Goal: Transaction & Acquisition: Purchase product/service

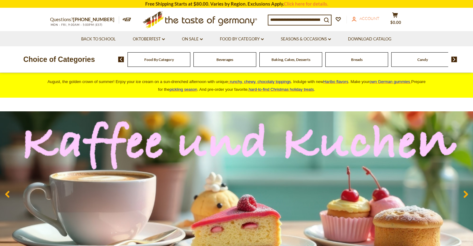
click at [368, 17] on span "Account" at bounding box center [370, 18] width 20 height 5
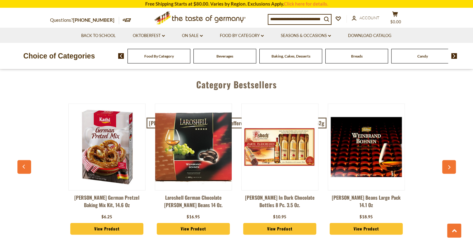
scroll to position [1522, 0]
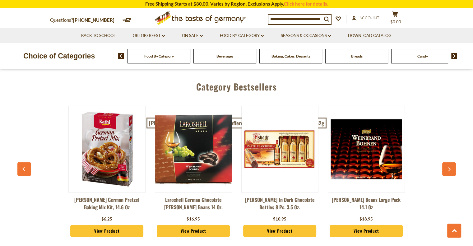
click at [453, 55] on img at bounding box center [455, 56] width 6 height 6
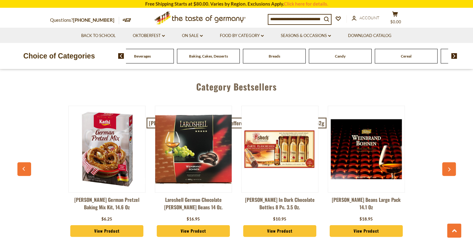
click at [453, 55] on img at bounding box center [455, 56] width 6 height 6
click at [356, 56] on span "Chocolate & Marzipan" at bounding box center [357, 56] width 37 height 5
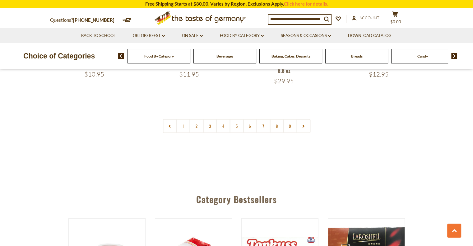
scroll to position [1548, 0]
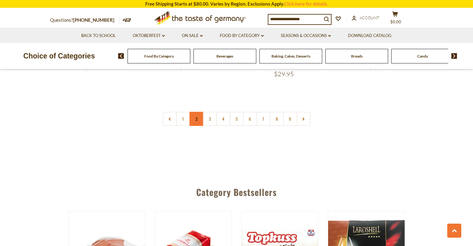
click at [193, 112] on link "2" at bounding box center [197, 119] width 14 height 14
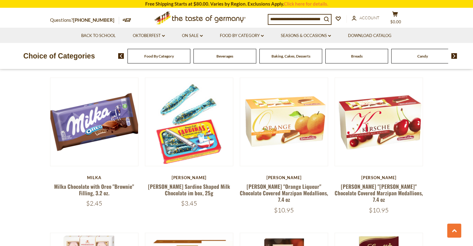
scroll to position [801, 0]
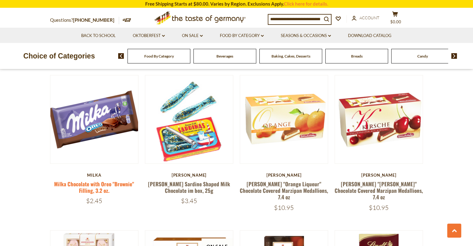
click at [109, 185] on link "Milka Chocolate with Oreo "Brownie" Filling, 3.2 oz." at bounding box center [94, 187] width 80 height 14
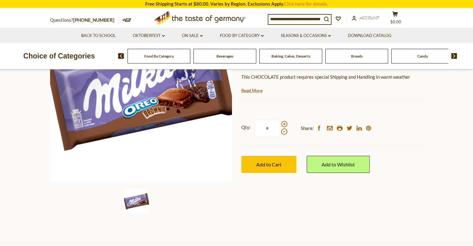
scroll to position [107, 0]
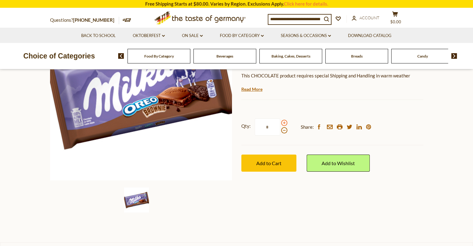
click at [283, 123] on span at bounding box center [284, 123] width 6 height 6
click at [280, 123] on input "*" at bounding box center [268, 127] width 26 height 17
type input "*"
click at [274, 164] on span "Add to Cart" at bounding box center [269, 163] width 25 height 6
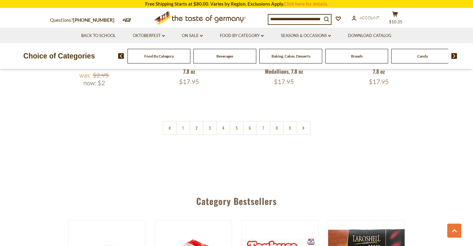
scroll to position [1535, 0]
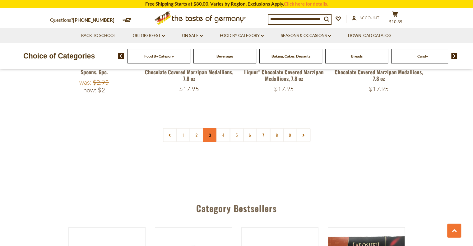
click at [208, 128] on link "3" at bounding box center [210, 135] width 14 height 14
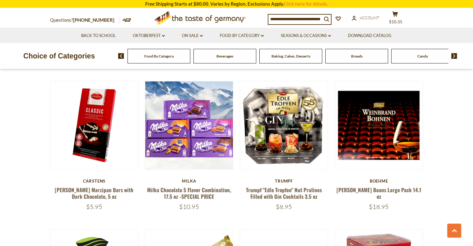
scroll to position [952, 0]
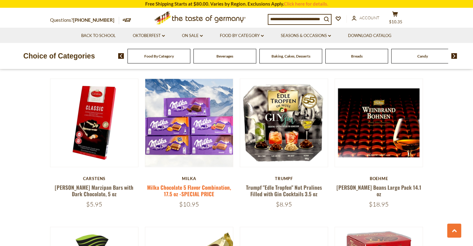
click at [186, 184] on link "Milka Chocolate 5 Flavor Combination, 17.5 oz -SPECIAL PRICE" at bounding box center [189, 191] width 84 height 14
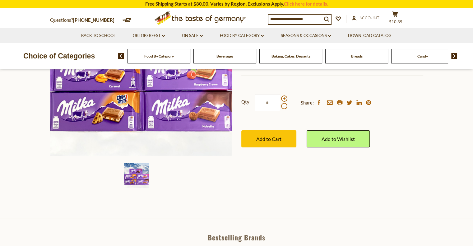
scroll to position [125, 0]
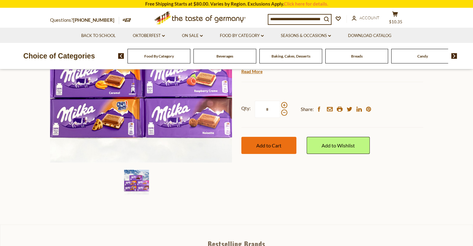
click at [261, 143] on span "Add to Cart" at bounding box center [269, 146] width 25 height 6
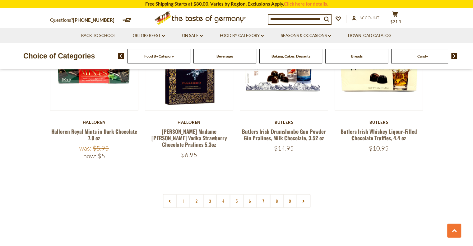
scroll to position [1453, 0]
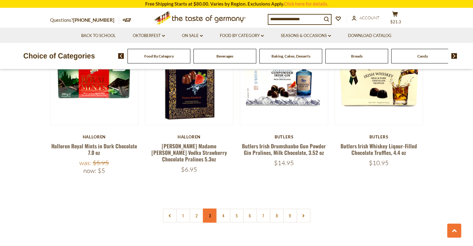
click at [208, 209] on link "3" at bounding box center [210, 216] width 14 height 14
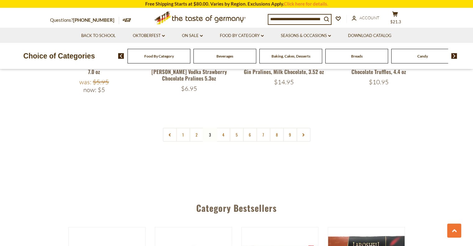
scroll to position [1542, 0]
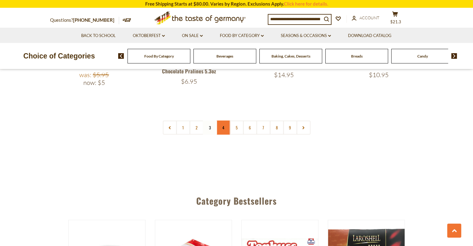
click at [225, 121] on link "4" at bounding box center [223, 128] width 14 height 14
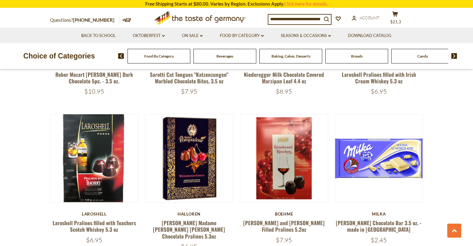
scroll to position [613, 0]
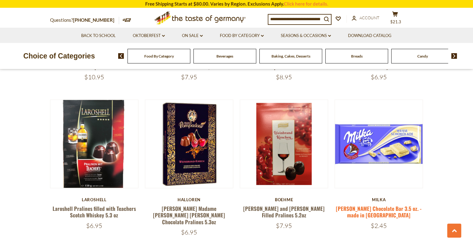
click at [365, 205] on link "[PERSON_NAME] Chocolate Bar 3.5 oz. - made in [GEOGRAPHIC_DATA]" at bounding box center [379, 212] width 86 height 14
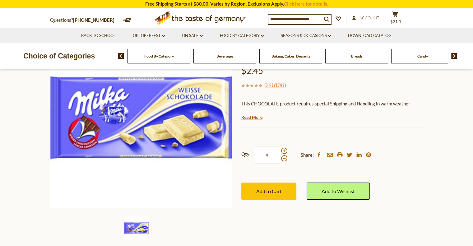
scroll to position [127, 0]
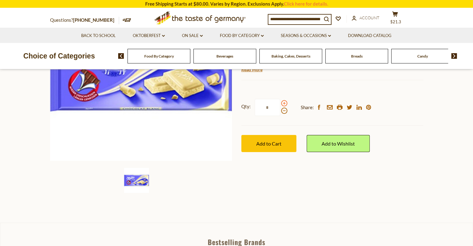
click at [283, 105] on span at bounding box center [284, 103] width 6 height 6
click at [280, 105] on input "*" at bounding box center [268, 107] width 26 height 17
type input "*"
click at [277, 144] on span "Add to Cart" at bounding box center [269, 144] width 25 height 6
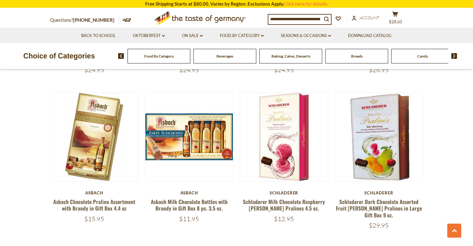
scroll to position [1082, 0]
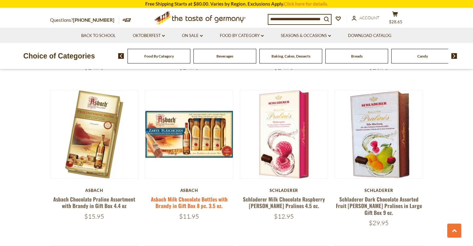
click at [190, 195] on link "Asbach Milk Chocolate Bottles with Brandy in Gift Box 8 pc. 3.5 oz." at bounding box center [189, 202] width 77 height 14
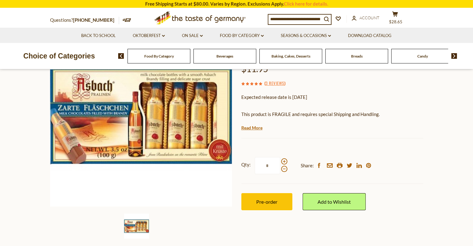
scroll to position [79, 0]
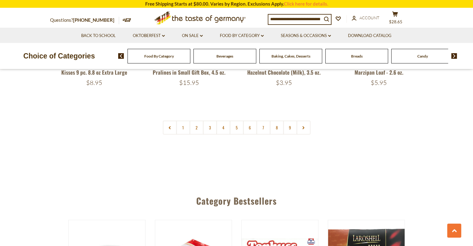
scroll to position [1531, 0]
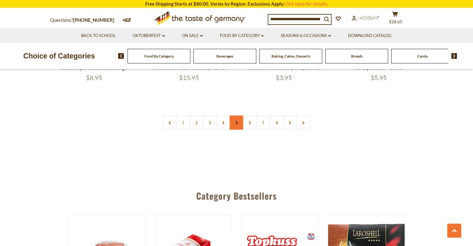
click at [238, 116] on link "5" at bounding box center [237, 123] width 14 height 14
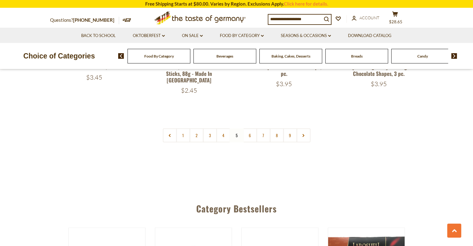
scroll to position [1495, 0]
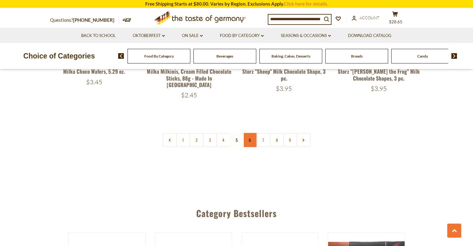
click at [250, 135] on link "6" at bounding box center [250, 140] width 14 height 14
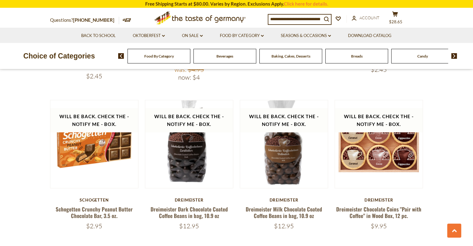
scroll to position [1096, 0]
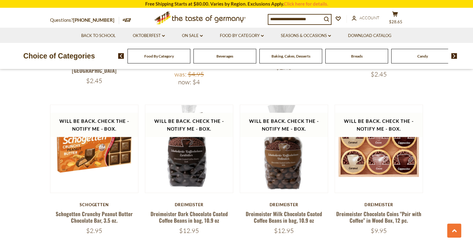
drag, startPoint x: 473, startPoint y: 126, endPoint x: 474, endPoint y: 136, distance: 10.6
click at [473, 136] on html "star arrow-up arrow-left arrow-right close arrow-down search check-mark plus mi…" at bounding box center [236, 52] width 473 height 2296
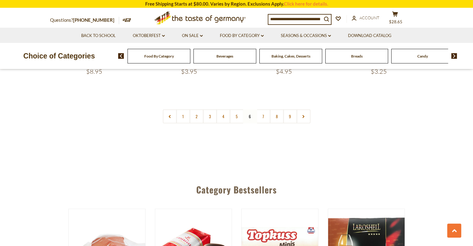
scroll to position [1565, 0]
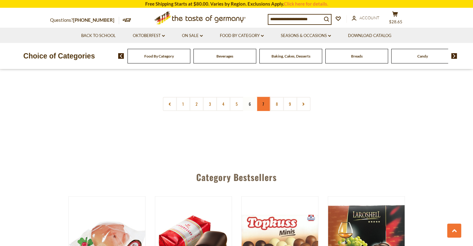
click at [263, 100] on link "7" at bounding box center [264, 104] width 14 height 14
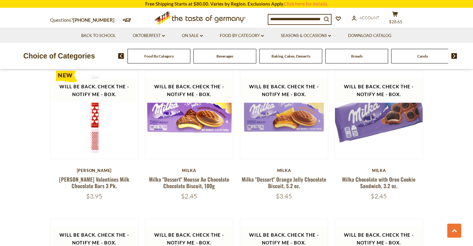
scroll to position [624, 0]
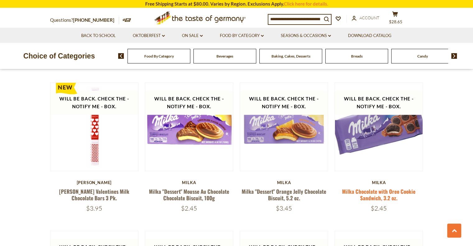
click at [381, 191] on link "Milka Chocolate with Oreo Cookie Sandwich, 3.2 oz." at bounding box center [378, 195] width 73 height 14
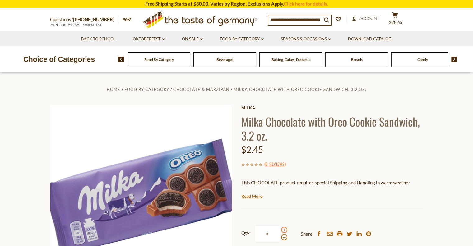
click at [283, 230] on span at bounding box center [284, 230] width 6 height 6
click at [280, 230] on input "*" at bounding box center [268, 234] width 26 height 17
type input "*"
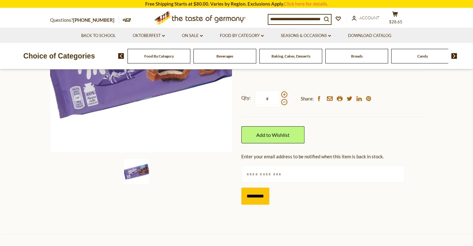
scroll to position [132, 0]
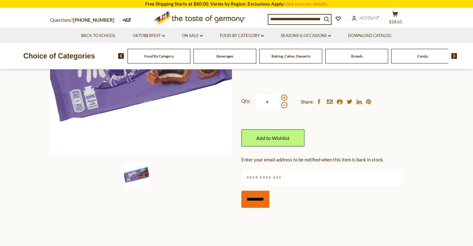
click at [250, 199] on input "*********" at bounding box center [256, 199] width 28 height 17
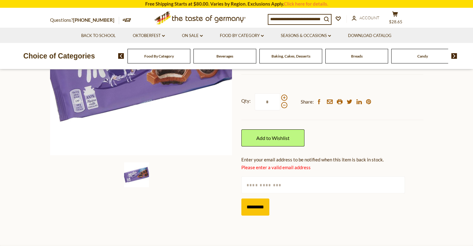
click at [261, 185] on input "text" at bounding box center [324, 185] width 164 height 17
type input "**********"
click at [254, 206] on input "*********" at bounding box center [256, 207] width 28 height 17
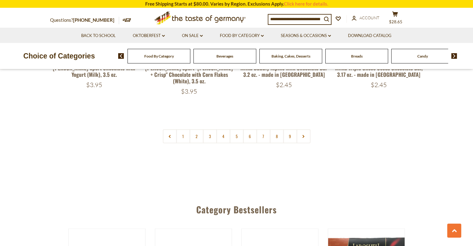
scroll to position [1488, 0]
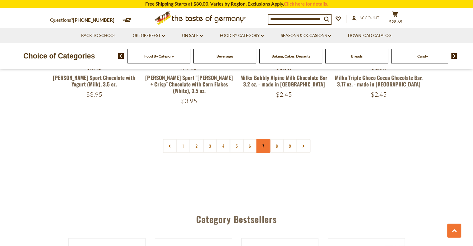
click at [263, 141] on link "7" at bounding box center [264, 146] width 14 height 14
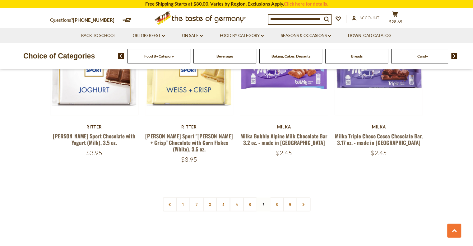
scroll to position [1427, 0]
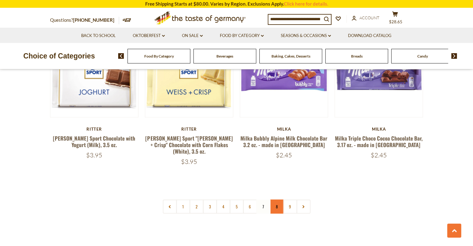
click at [278, 200] on link "8" at bounding box center [277, 207] width 14 height 14
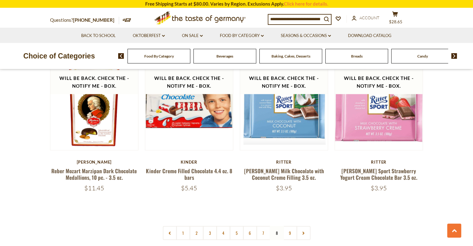
scroll to position [1410, 0]
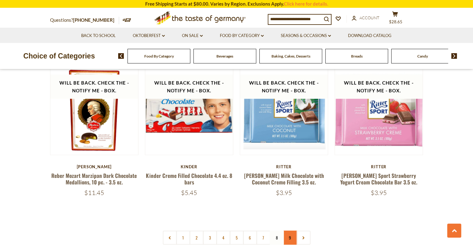
click at [289, 232] on link "9" at bounding box center [290, 238] width 14 height 14
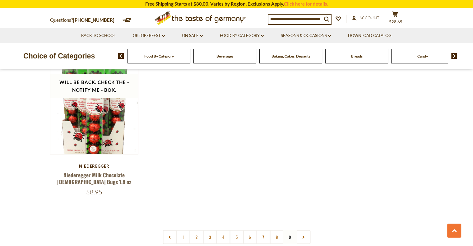
scroll to position [1269, 0]
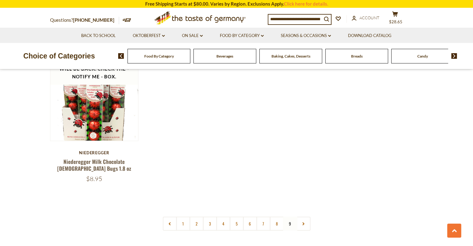
click at [191, 59] on div "Baking, Cakes, Desserts" at bounding box center [159, 56] width 63 height 15
click at [281, 56] on span "Baking, Cakes, Desserts" at bounding box center [291, 56] width 39 height 5
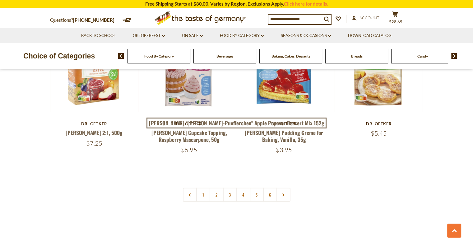
scroll to position [1470, 0]
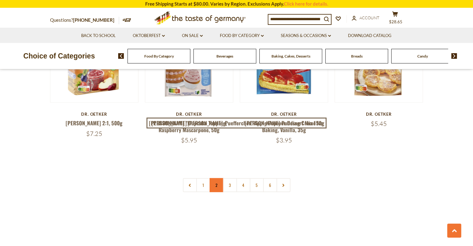
click at [216, 178] on link "2" at bounding box center [217, 185] width 14 height 14
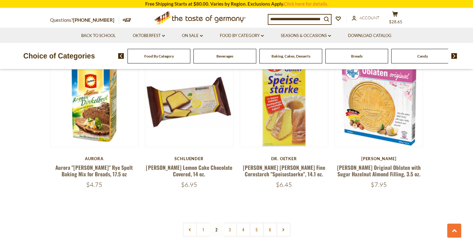
scroll to position [1416, 0]
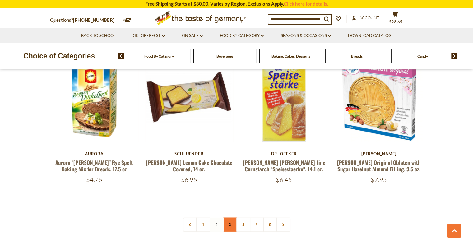
click at [229, 218] on link "3" at bounding box center [230, 225] width 14 height 14
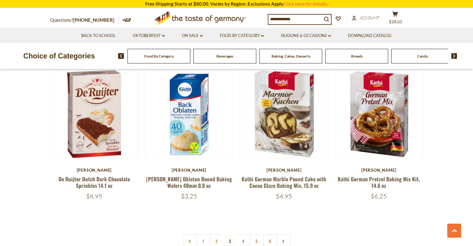
scroll to position [1406, 0]
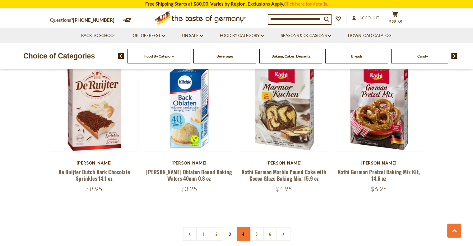
click at [242, 227] on link "4" at bounding box center [244, 234] width 14 height 14
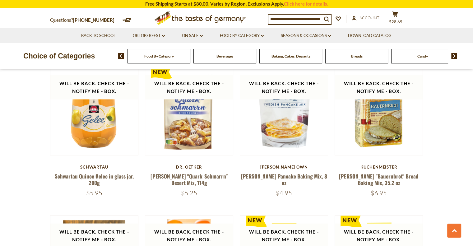
scroll to position [1033, 0]
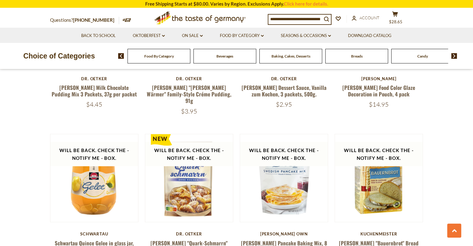
click at [455, 57] on img at bounding box center [455, 56] width 6 height 6
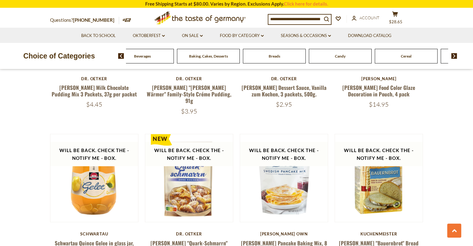
click at [456, 57] on img at bounding box center [455, 56] width 6 height 6
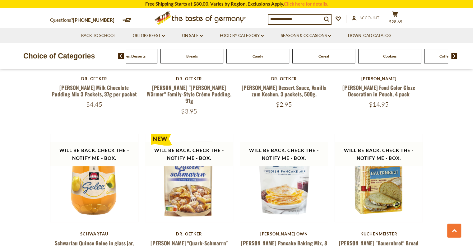
click at [457, 58] on img at bounding box center [455, 56] width 6 height 6
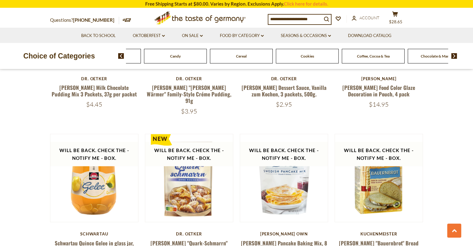
click at [457, 58] on img at bounding box center [455, 56] width 6 height 6
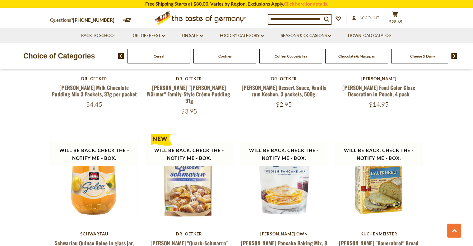
click at [458, 58] on div "Food By Category Beverages Baking, Cakes, Desserts Breads Candy Cereal Cookies …" at bounding box center [295, 56] width 355 height 15
click at [454, 57] on img at bounding box center [455, 56] width 6 height 6
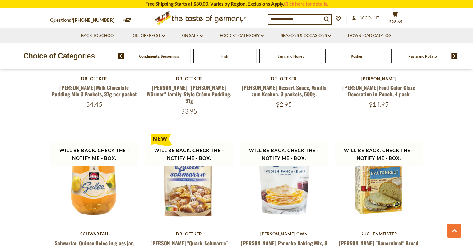
click at [454, 57] on img at bounding box center [455, 56] width 6 height 6
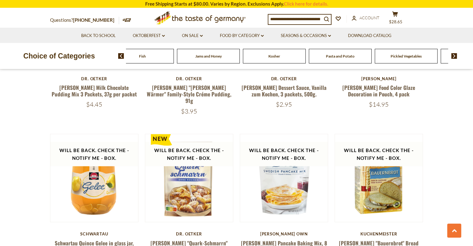
click at [454, 57] on img at bounding box center [455, 56] width 6 height 6
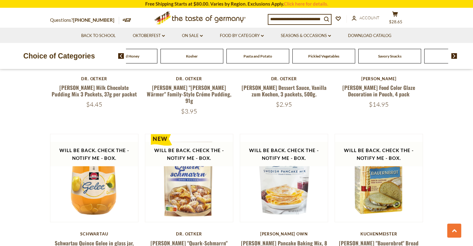
click at [454, 57] on img at bounding box center [455, 56] width 6 height 6
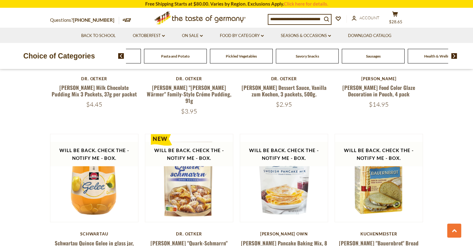
click at [310, 55] on span "Savory Snacks" at bounding box center [307, 56] width 23 height 5
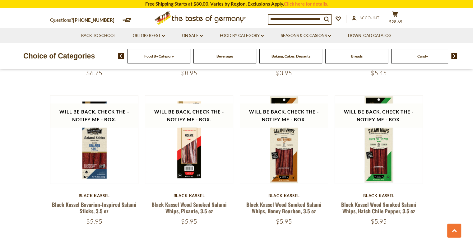
scroll to position [1396, 0]
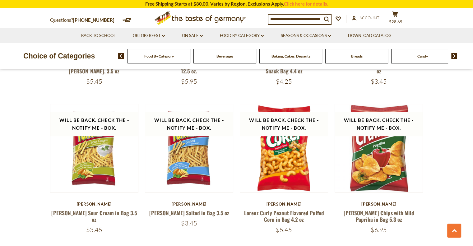
scroll to position [302, 0]
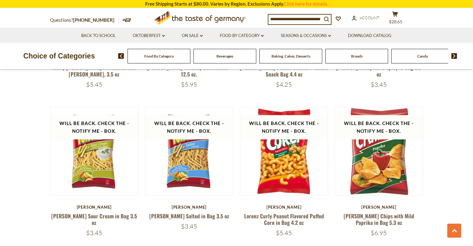
click at [99, 211] on div "[PERSON_NAME] Pomsticks Sour Cream in Bag 3.5 oz $3.45" at bounding box center [94, 221] width 89 height 32
click at [96, 215] on link "[PERSON_NAME] Sour Cream in Bag 3.5 oz" at bounding box center [94, 219] width 86 height 14
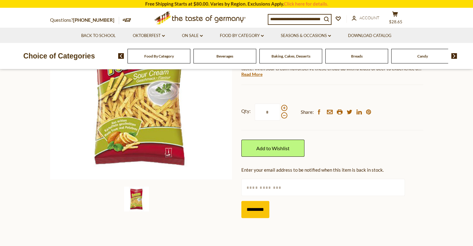
scroll to position [105, 0]
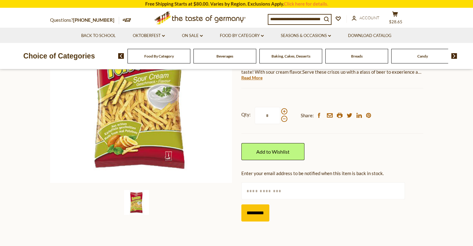
click at [277, 190] on input "text" at bounding box center [324, 190] width 164 height 17
type input "**********"
click at [258, 212] on input "*********" at bounding box center [256, 213] width 28 height 17
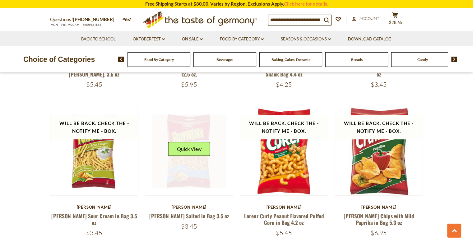
drag, startPoint x: 196, startPoint y: 151, endPoint x: 193, endPoint y: 179, distance: 28.5
click at [193, 179] on div "Quick View" at bounding box center [189, 152] width 74 height 74
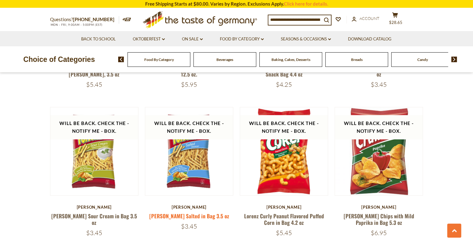
click at [189, 219] on link "[PERSON_NAME] Salted in Bag 3.5 oz" at bounding box center [189, 216] width 80 height 8
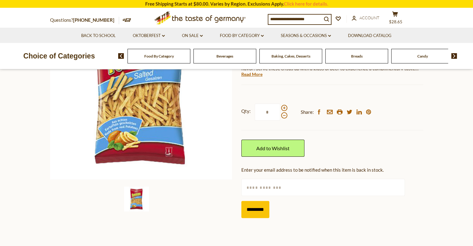
scroll to position [125, 0]
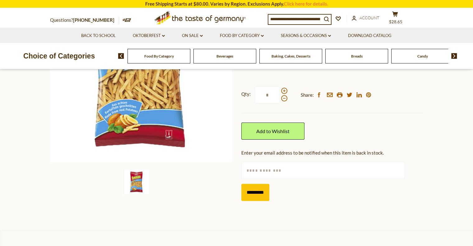
click at [266, 170] on input "text" at bounding box center [324, 170] width 164 height 17
type input "**********"
click at [264, 192] on input "*********" at bounding box center [256, 192] width 28 height 17
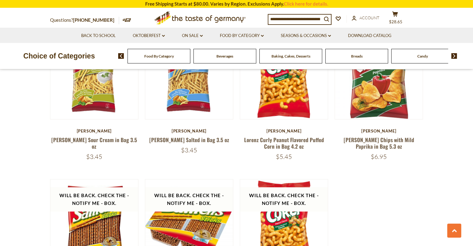
scroll to position [563, 0]
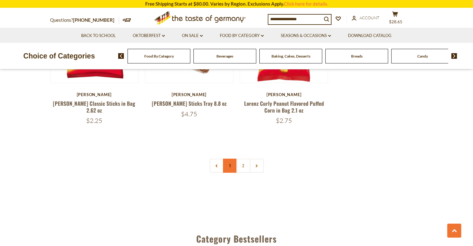
click at [229, 164] on link "1" at bounding box center [230, 166] width 14 height 14
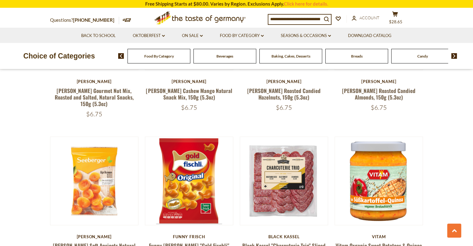
scroll to position [232, 0]
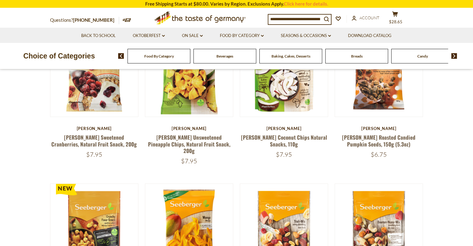
click at [161, 61] on div "Food By Category" at bounding box center [159, 56] width 63 height 15
click at [151, 54] on span "Food By Category" at bounding box center [159, 56] width 30 height 5
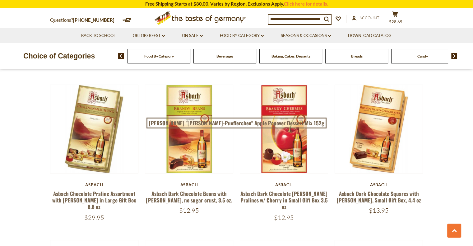
scroll to position [974, 0]
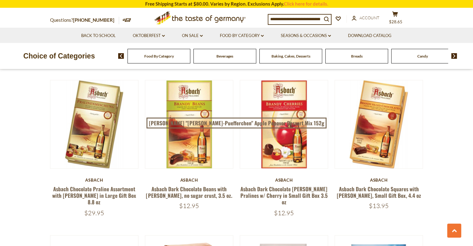
drag, startPoint x: 473, startPoint y: 115, endPoint x: 474, endPoint y: 130, distance: 14.4
click at [473, 130] on html "star arrow-up arrow-left arrow-right close arrow-down search check-mark plus mi…" at bounding box center [236, 107] width 473 height 2162
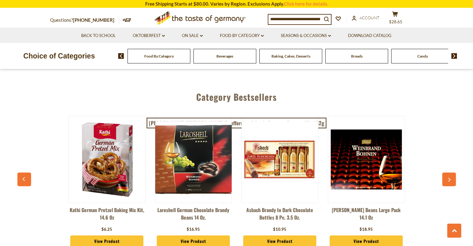
scroll to position [1528, 0]
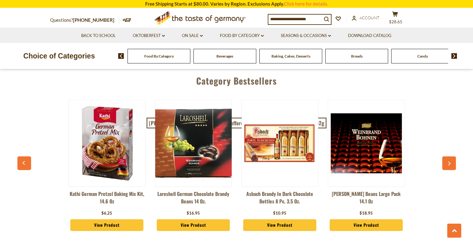
click at [290, 219] on link "View Product" at bounding box center [279, 225] width 73 height 12
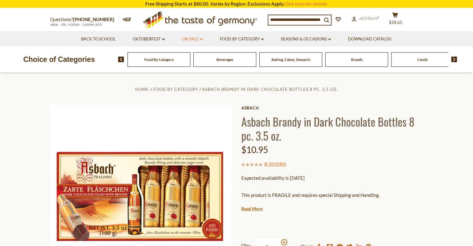
click at [191, 39] on link "On Sale dropdown_arrow" at bounding box center [192, 39] width 21 height 7
click at [188, 54] on link "All On Sale" at bounding box center [190, 56] width 22 height 6
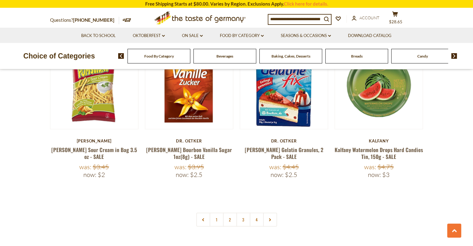
scroll to position [1410, 0]
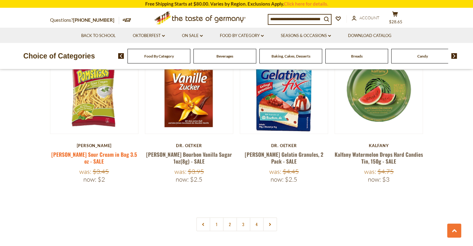
click at [100, 151] on link "[PERSON_NAME] Sour Cream in Bag 3.5 oz - SALE" at bounding box center [94, 158] width 86 height 14
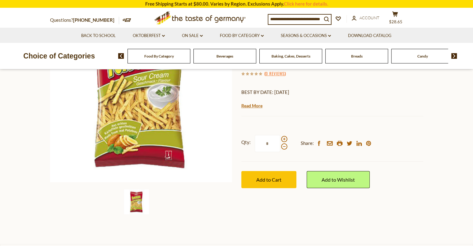
scroll to position [102, 0]
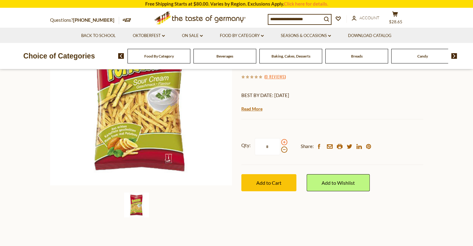
click at [285, 142] on span at bounding box center [284, 142] width 6 height 6
click at [280, 142] on input "*" at bounding box center [268, 146] width 26 height 17
type input "*"
click at [280, 182] on span "Add to Cart" at bounding box center [269, 183] width 25 height 6
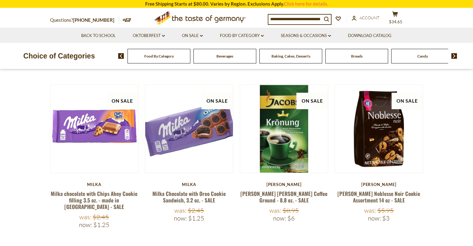
scroll to position [241, 0]
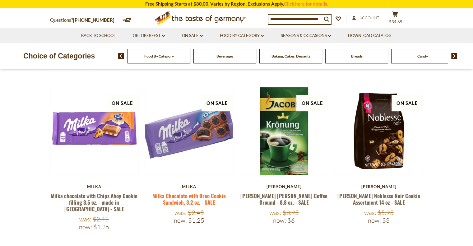
click at [190, 195] on link "Milka Chocolate with Oreo Cookie Sandwich, 3.2 oz. - SALE" at bounding box center [189, 199] width 73 height 14
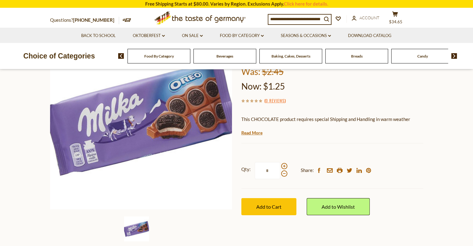
scroll to position [81, 0]
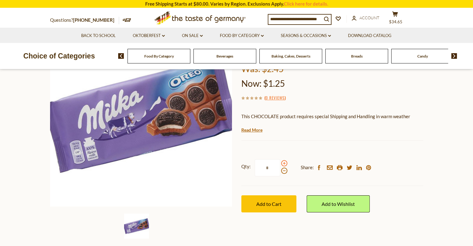
click at [284, 163] on span at bounding box center [284, 163] width 6 height 6
click at [280, 163] on input "*" at bounding box center [268, 167] width 26 height 17
click at [276, 203] on span "Add to Cart" at bounding box center [269, 204] width 25 height 6
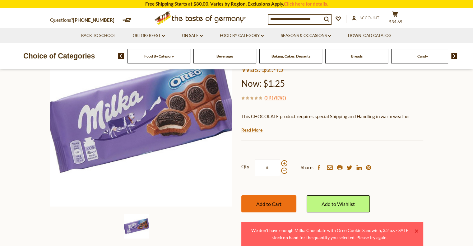
click at [276, 203] on span "Add to Cart" at bounding box center [269, 204] width 25 height 6
click at [288, 177] on div "Qty: * Share: facebook email printer twitter linkedin pinterest" at bounding box center [333, 168] width 182 height 36
click at [283, 170] on span at bounding box center [284, 171] width 6 height 6
click at [280, 170] on input "*" at bounding box center [268, 167] width 26 height 17
type input "*"
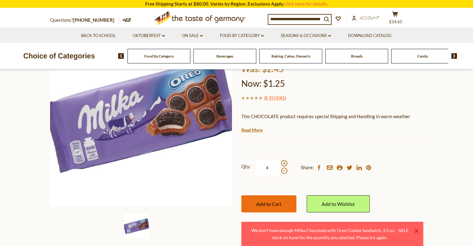
click at [287, 198] on button "Add to Cart" at bounding box center [269, 203] width 55 height 17
click at [284, 171] on span at bounding box center [284, 171] width 6 height 6
click at [280, 171] on input "*" at bounding box center [268, 167] width 26 height 17
click at [284, 171] on span at bounding box center [284, 171] width 6 height 6
click at [280, 171] on input "*" at bounding box center [268, 167] width 26 height 17
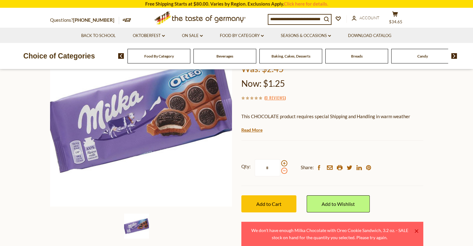
click at [284, 171] on span at bounding box center [284, 171] width 6 height 6
click at [280, 171] on input "*" at bounding box center [268, 167] width 26 height 17
click at [285, 163] on span at bounding box center [284, 163] width 6 height 6
click at [280, 163] on input "*" at bounding box center [268, 167] width 26 height 17
click at [283, 171] on span at bounding box center [284, 171] width 6 height 6
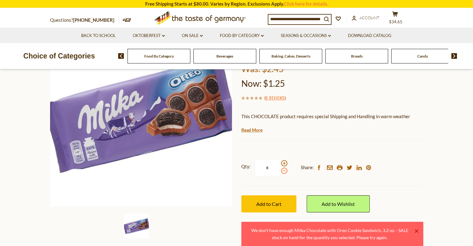
click at [280, 171] on input "*" at bounding box center [268, 167] width 26 height 17
type input "*"
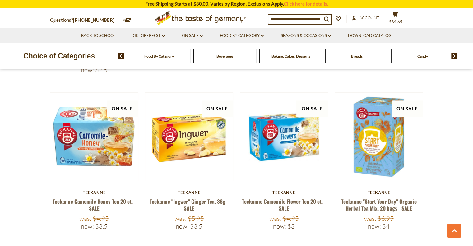
scroll to position [893, 0]
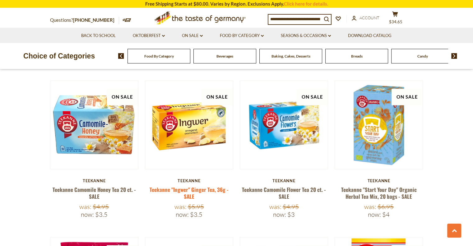
click at [192, 186] on link "Teekanne "Ingwer" Ginger Tea, 36g - SALE" at bounding box center [189, 193] width 79 height 14
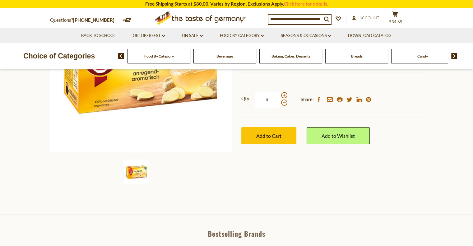
scroll to position [124, 0]
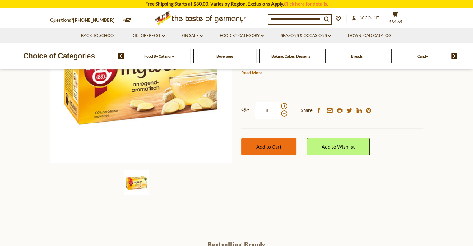
click at [266, 147] on span "Add to Cart" at bounding box center [269, 147] width 25 height 6
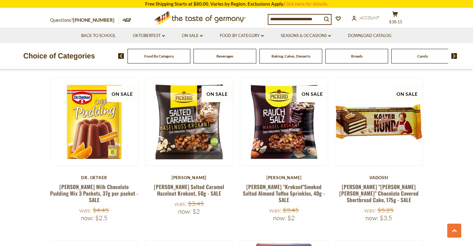
scroll to position [1203, 0]
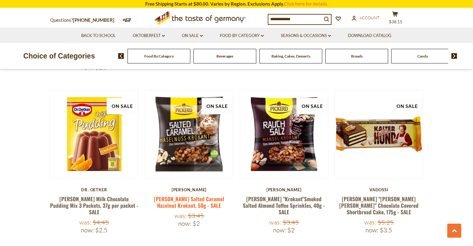
click at [186, 195] on link "[PERSON_NAME] Salted Caramel Hazelnut Krokant, 50g - SALE" at bounding box center [189, 202] width 70 height 14
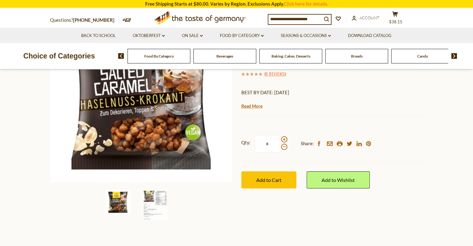
scroll to position [108, 0]
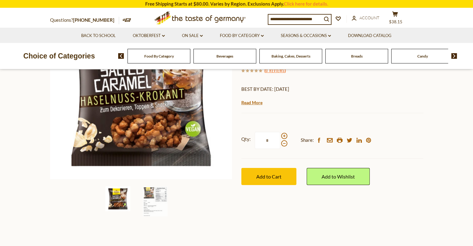
click at [284, 140] on div at bounding box center [284, 140] width 6 height 14
click at [280, 140] on input "*" at bounding box center [268, 140] width 26 height 17
click at [284, 140] on div at bounding box center [284, 140] width 6 height 14
click at [280, 140] on input "*" at bounding box center [268, 140] width 26 height 17
click at [284, 136] on span at bounding box center [284, 136] width 6 height 6
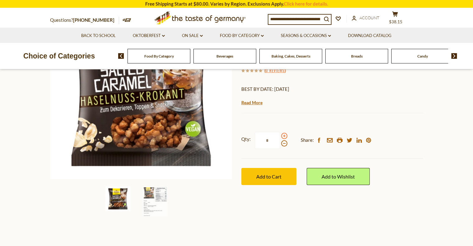
click at [280, 136] on input "*" at bounding box center [268, 140] width 26 height 17
type input "*"
click at [266, 180] on button "Add to Cart" at bounding box center [269, 176] width 55 height 17
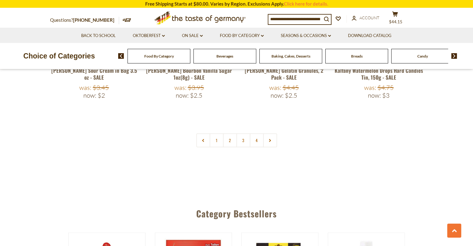
scroll to position [1499, 0]
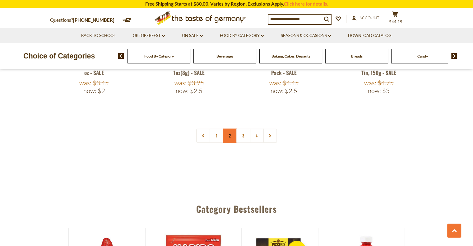
click at [228, 129] on link "2" at bounding box center [230, 136] width 14 height 14
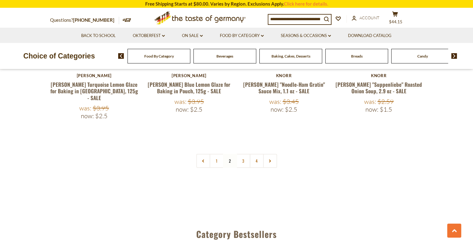
scroll to position [1472, 0]
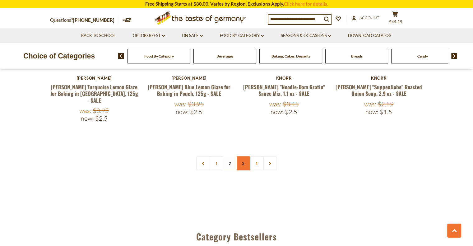
click at [244, 157] on link "3" at bounding box center [244, 164] width 14 height 14
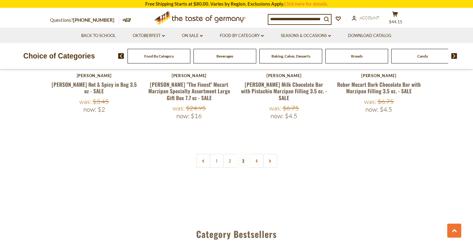
scroll to position [1498, 0]
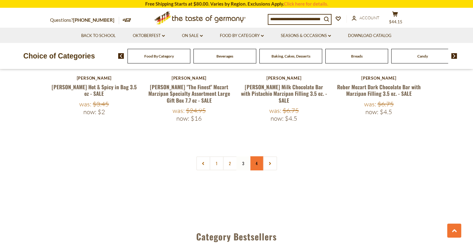
click at [257, 157] on link "4" at bounding box center [257, 164] width 14 height 14
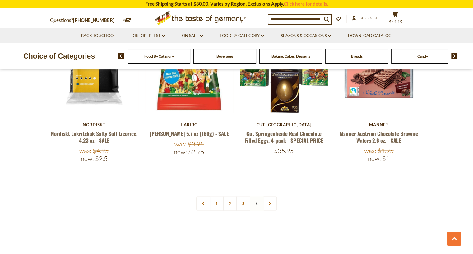
scroll to position [1263, 0]
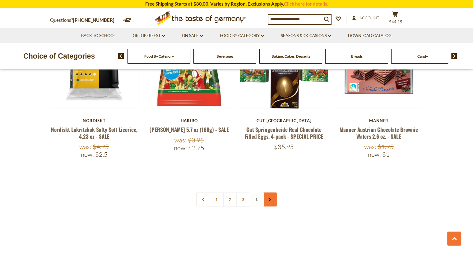
click at [273, 192] on link at bounding box center [270, 199] width 14 height 14
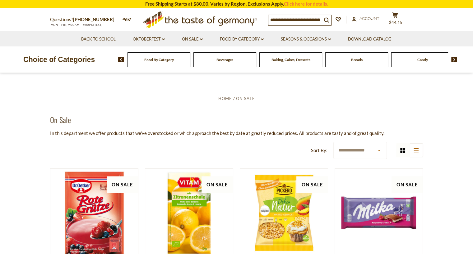
click at [118, 62] on img at bounding box center [121, 60] width 6 height 6
click at [120, 58] on img at bounding box center [121, 60] width 6 height 6
click at [199, 38] on link "On Sale dropdown_arrow" at bounding box center [192, 39] width 21 height 7
click at [294, 39] on link "Seasons & Occasions dropdown_arrow" at bounding box center [306, 39] width 50 height 7
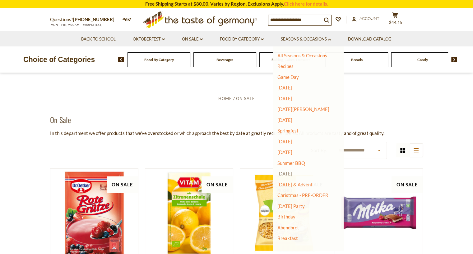
click at [285, 173] on link "[DATE]" at bounding box center [285, 174] width 15 height 6
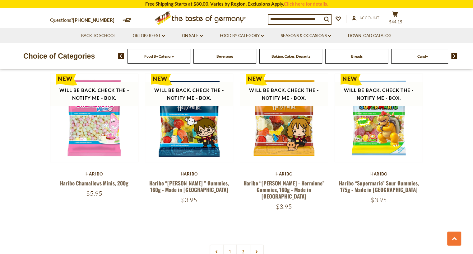
scroll to position [1407, 0]
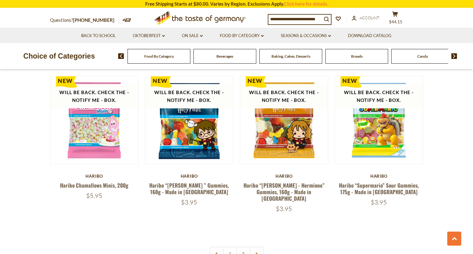
drag, startPoint x: 474, startPoint y: 12, endPoint x: 472, endPoint y: 164, distance: 152.3
click at [245, 247] on link "2" at bounding box center [244, 254] width 14 height 14
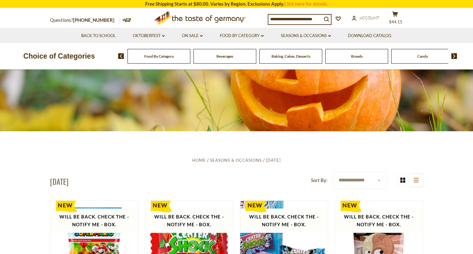
scroll to position [232, 0]
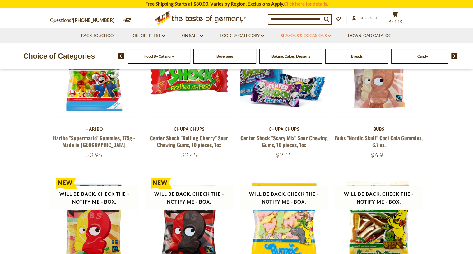
click at [329, 35] on link "Seasons & Occasions dropdown_arrow" at bounding box center [306, 35] width 50 height 7
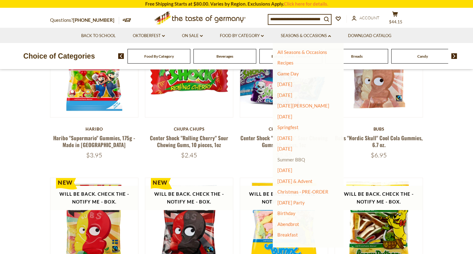
click at [297, 159] on link "Summer BBQ" at bounding box center [292, 160] width 28 height 6
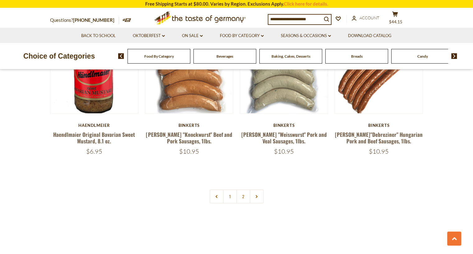
scroll to position [1430, 0]
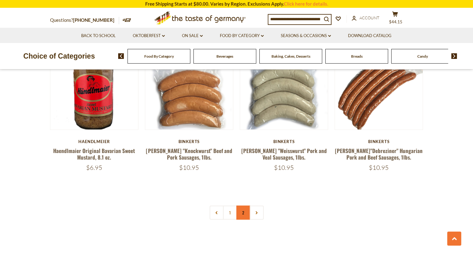
click at [245, 211] on link "2" at bounding box center [244, 212] width 14 height 14
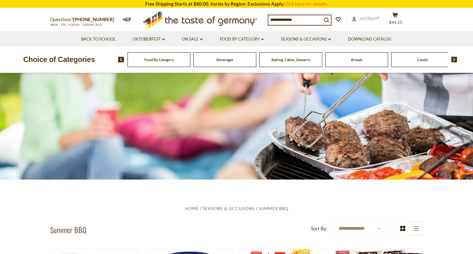
scroll to position [0, 0]
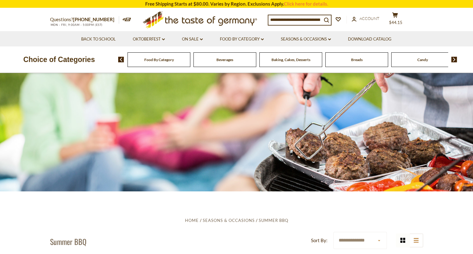
click at [271, 19] on input at bounding box center [296, 19] width 54 height 9
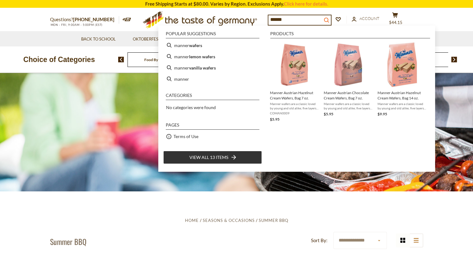
type input "******"
click at [329, 18] on icon "search_icon" at bounding box center [326, 19] width 5 height 5
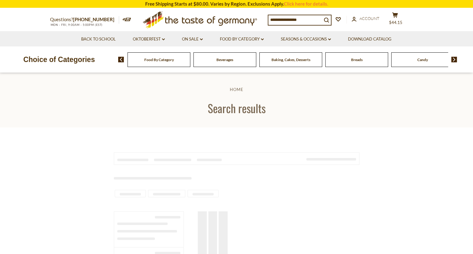
type input "******"
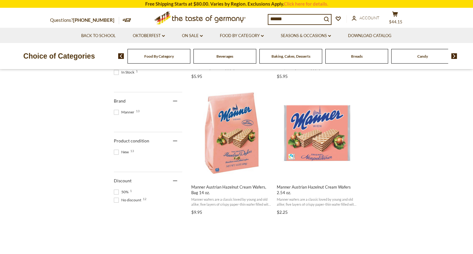
scroll to position [238, 0]
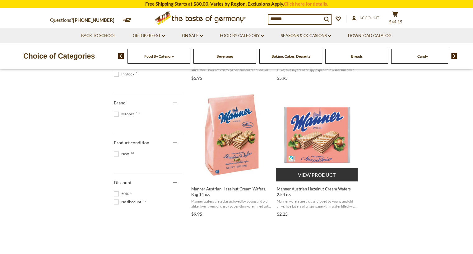
click at [323, 174] on button "View product" at bounding box center [317, 174] width 82 height 13
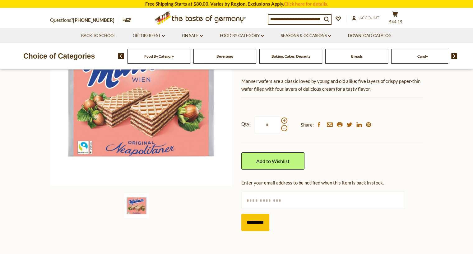
scroll to position [106, 0]
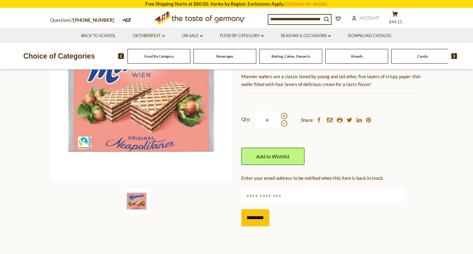
click at [270, 195] on input "text" at bounding box center [324, 195] width 164 height 17
type input "**********"
click at [255, 219] on input "*********" at bounding box center [256, 217] width 28 height 17
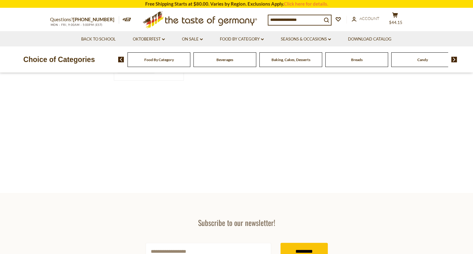
type input "******"
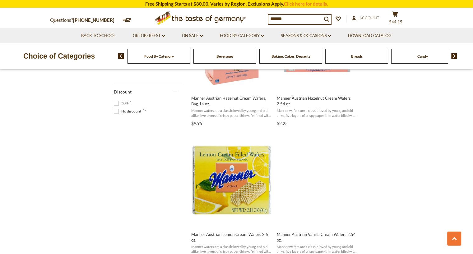
scroll to position [238, 0]
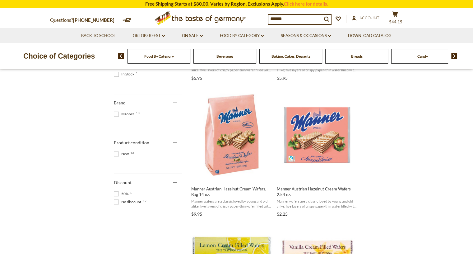
click at [454, 55] on img at bounding box center [455, 56] width 6 height 6
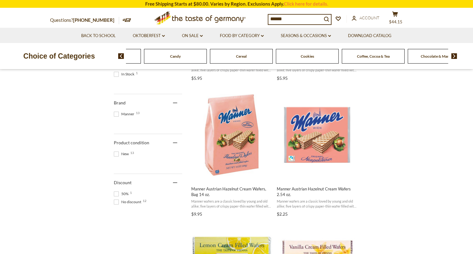
click at [309, 56] on span "Cookies" at bounding box center [307, 56] width 13 height 5
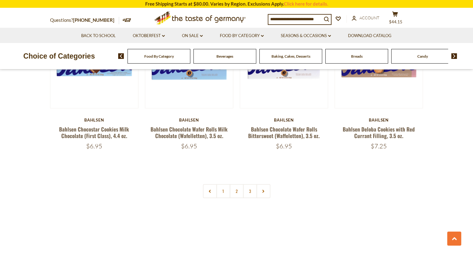
scroll to position [1458, 0]
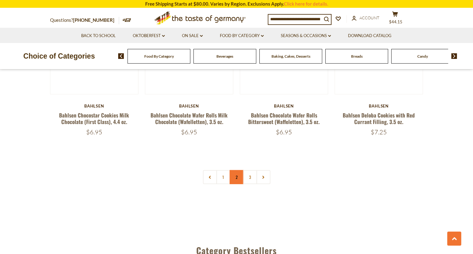
click at [234, 178] on link "2" at bounding box center [237, 177] width 14 height 14
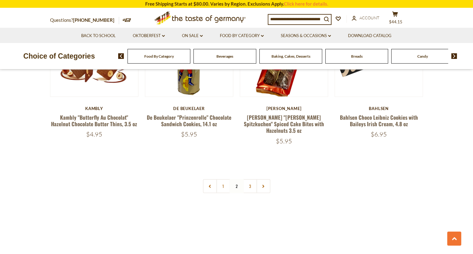
scroll to position [1474, 0]
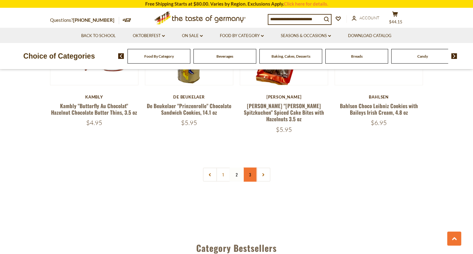
click at [248, 167] on link "3" at bounding box center [250, 174] width 14 height 14
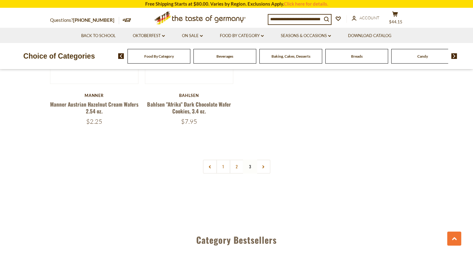
scroll to position [557, 0]
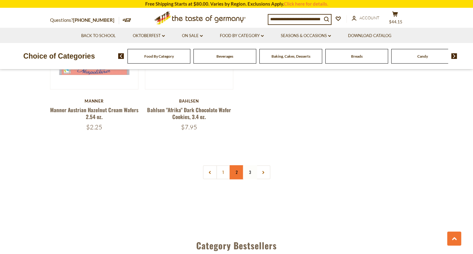
click at [235, 173] on link "2" at bounding box center [237, 172] width 14 height 14
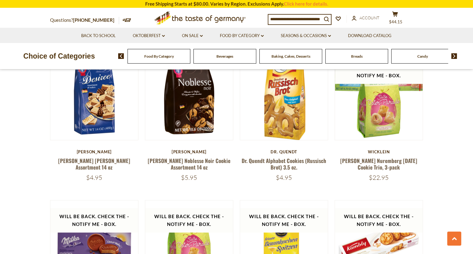
scroll to position [353, 0]
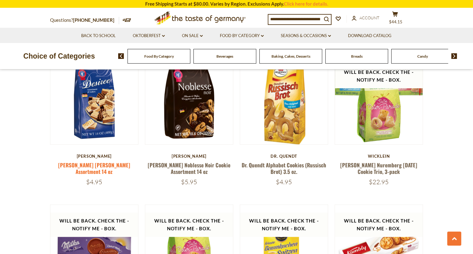
click at [100, 164] on link "[PERSON_NAME] [PERSON_NAME] Assortment 14 oz" at bounding box center [94, 168] width 72 height 14
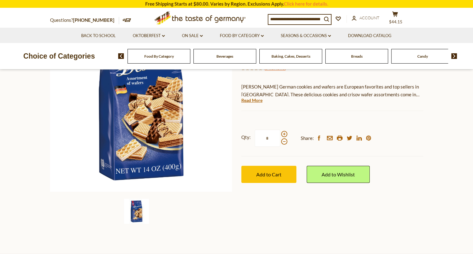
scroll to position [74, 0]
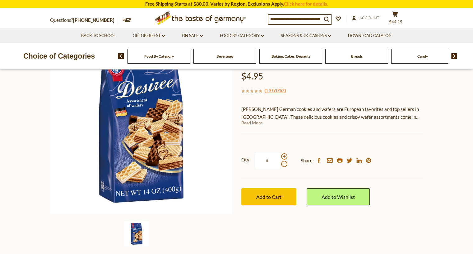
click at [252, 124] on link "Read More" at bounding box center [252, 123] width 21 height 6
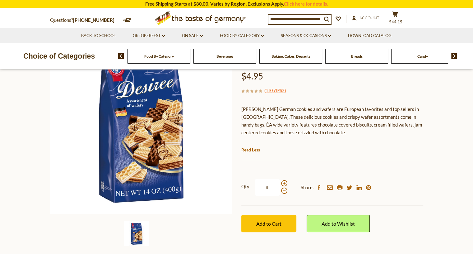
click at [290, 133] on p "[PERSON_NAME] German cookies and wafers are European favorites and top sellers …" at bounding box center [333, 120] width 182 height 31
drag, startPoint x: 290, startPoint y: 133, endPoint x: 281, endPoint y: 142, distance: 12.6
click at [281, 142] on div "[PERSON_NAME] German cookies and wafers are European favorites and top sellers …" at bounding box center [333, 123] width 182 height 45
click at [284, 182] on span at bounding box center [284, 183] width 6 height 6
click at [280, 182] on input "*" at bounding box center [268, 187] width 26 height 17
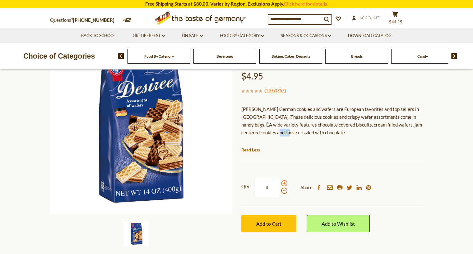
type input "*"
click at [269, 226] on button "Add to Cart" at bounding box center [269, 223] width 55 height 17
